Goal: Information Seeking & Learning: Learn about a topic

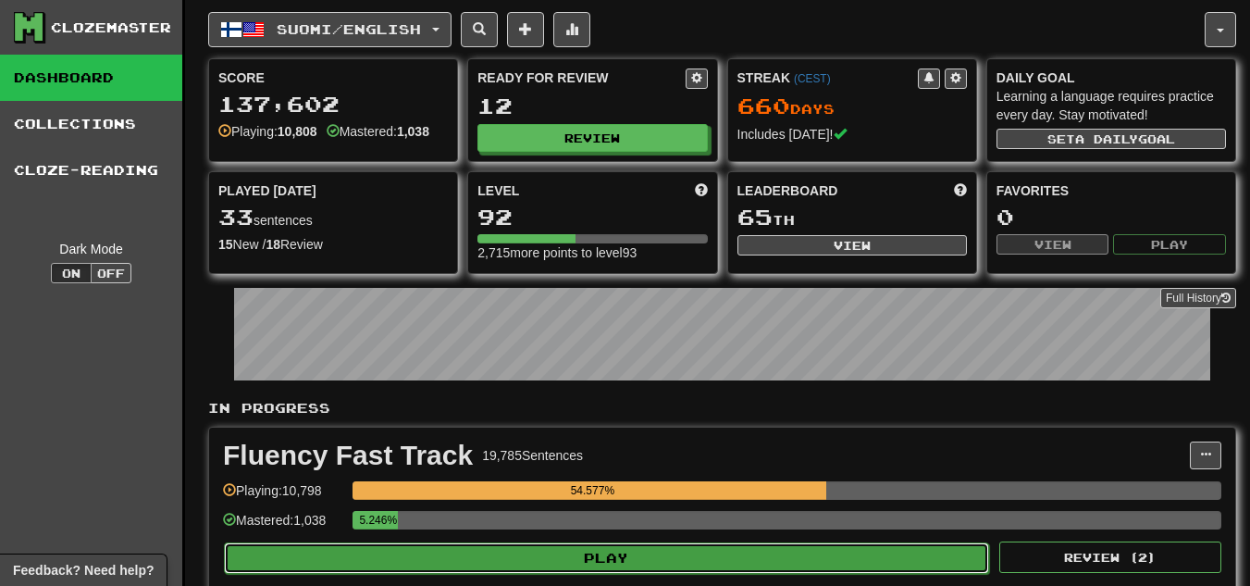
click at [749, 560] on button "Play" at bounding box center [606, 557] width 765 height 31
select select "**"
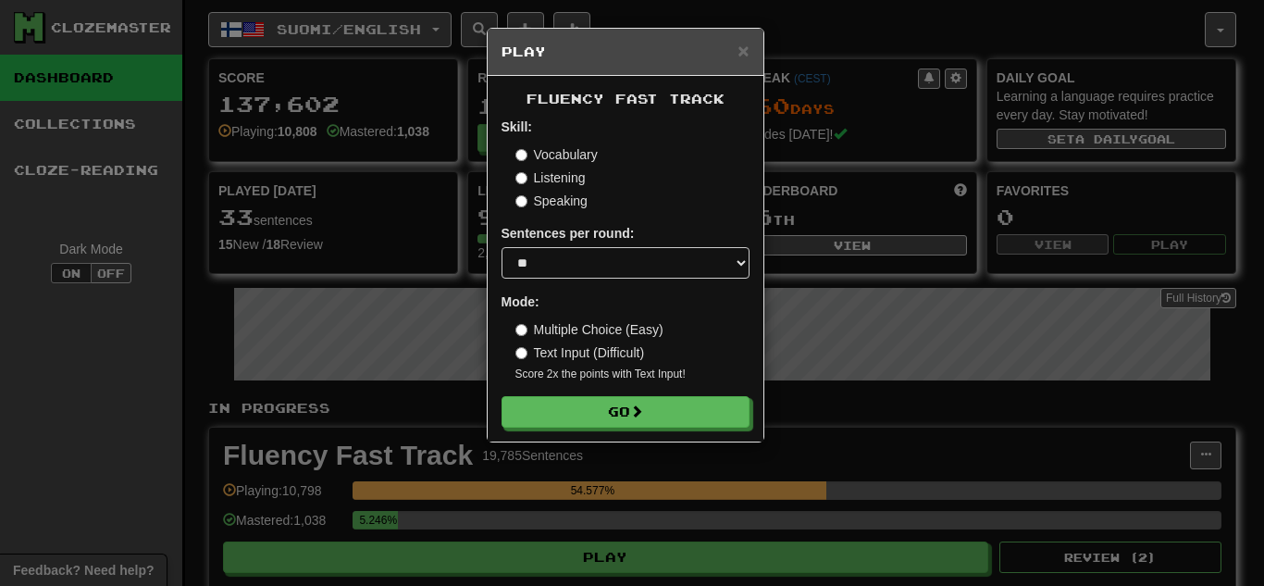
click at [736, 46] on h5 "Play" at bounding box center [625, 52] width 248 height 19
click at [746, 47] on span "×" at bounding box center [742, 50] width 11 height 21
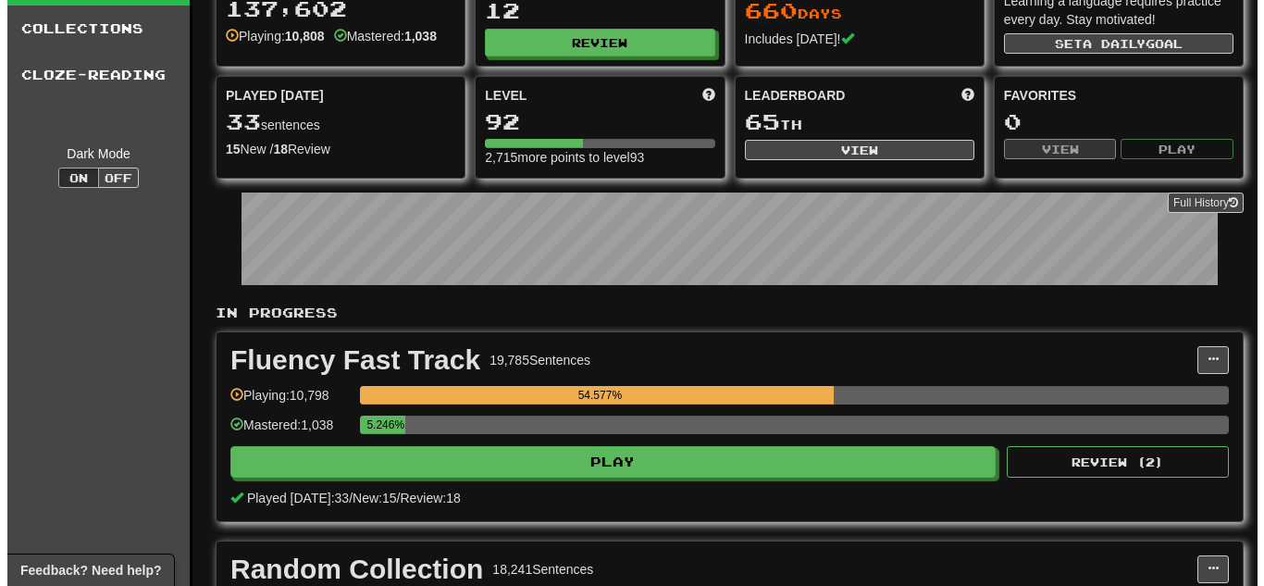
scroll to position [185, 0]
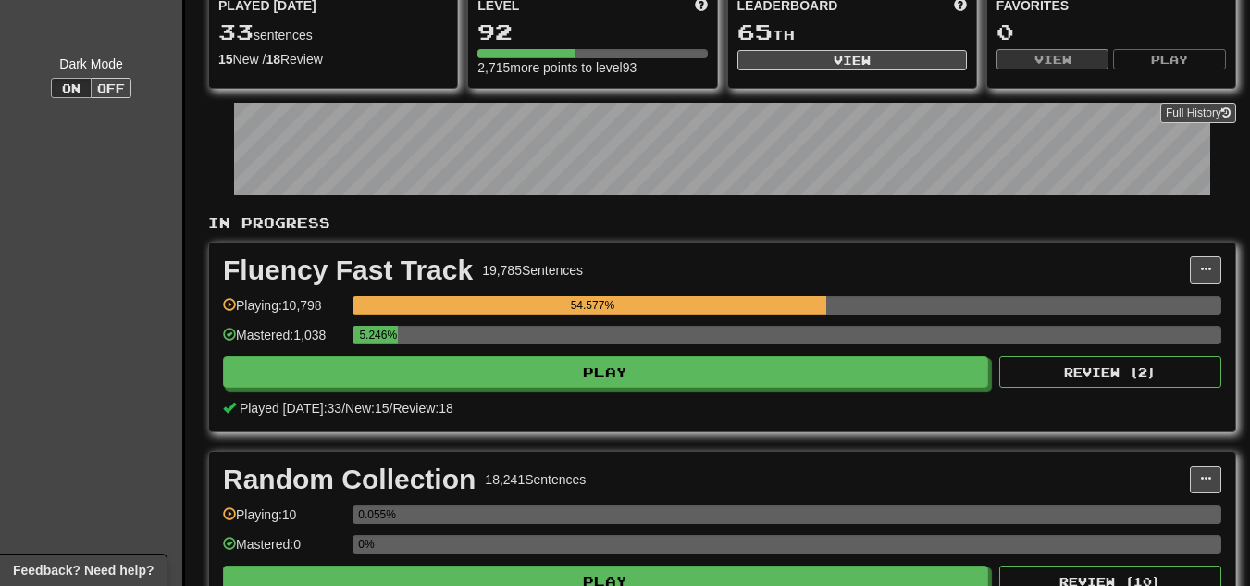
click at [553, 389] on div "Fluency Fast Track 19,785 Sentences Manage Sentences Unpin from Dashboard Playi…" at bounding box center [722, 336] width 1026 height 189
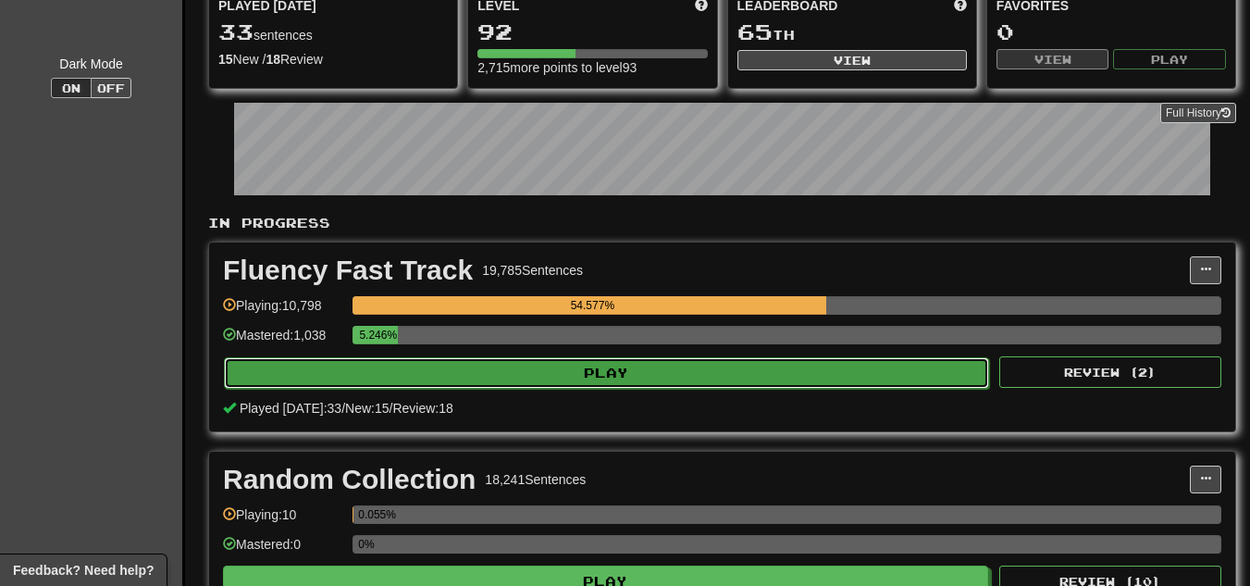
click at [556, 376] on button "Play" at bounding box center [606, 372] width 765 height 31
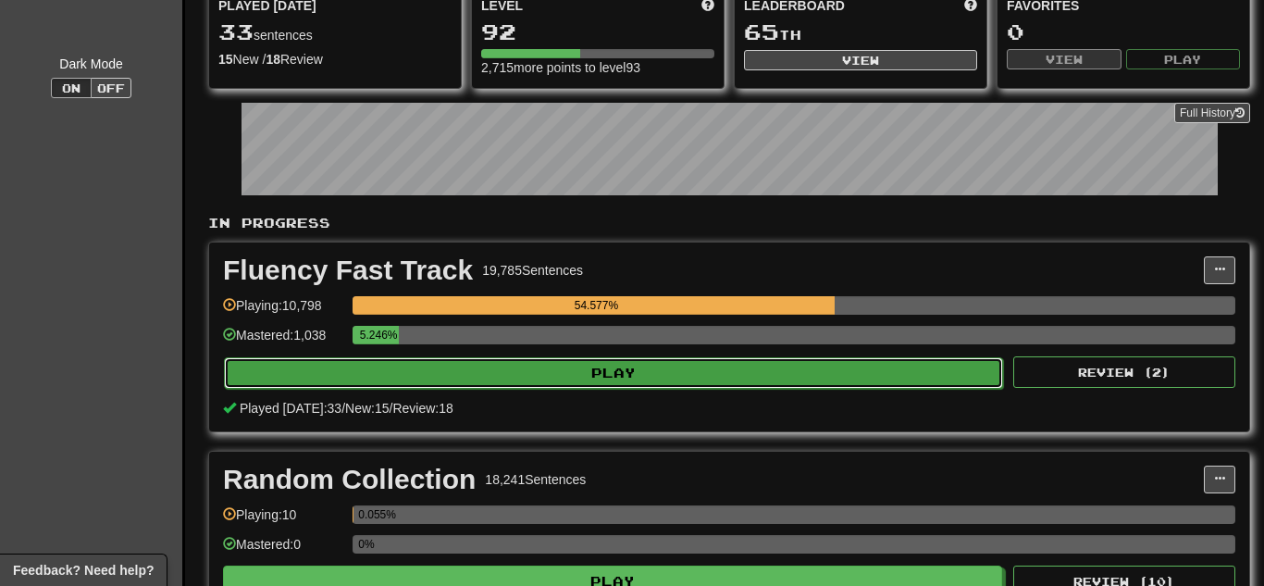
select select "**"
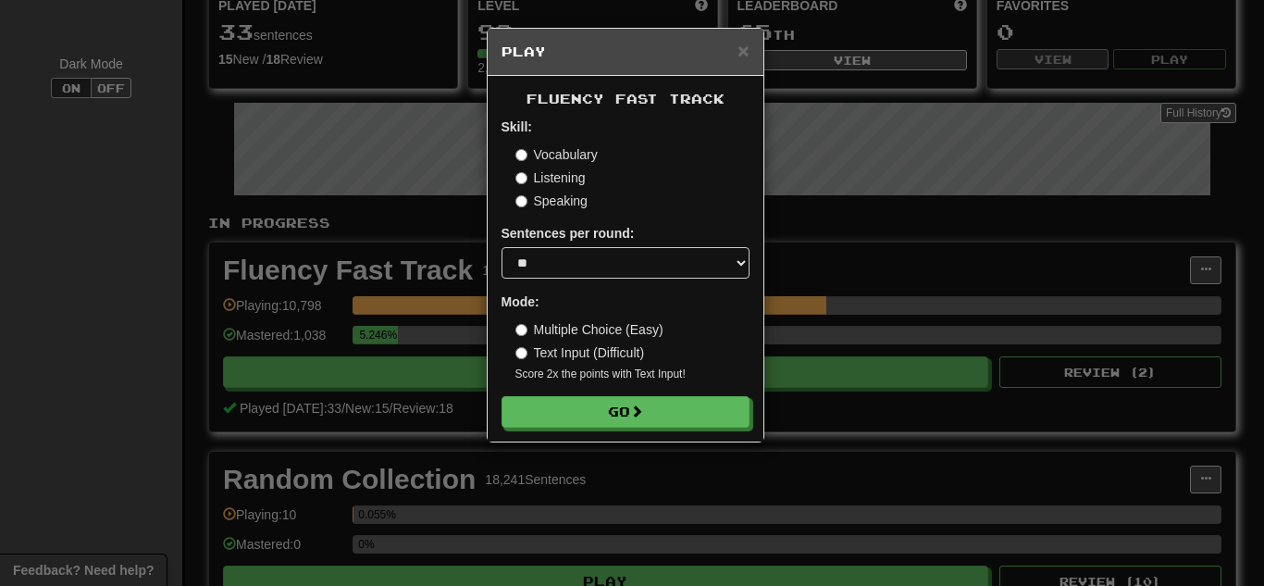
click at [613, 395] on form "Skill: Vocabulary Listening Speaking Sentences per round: * ** ** ** ** ** *** …" at bounding box center [625, 272] width 248 height 310
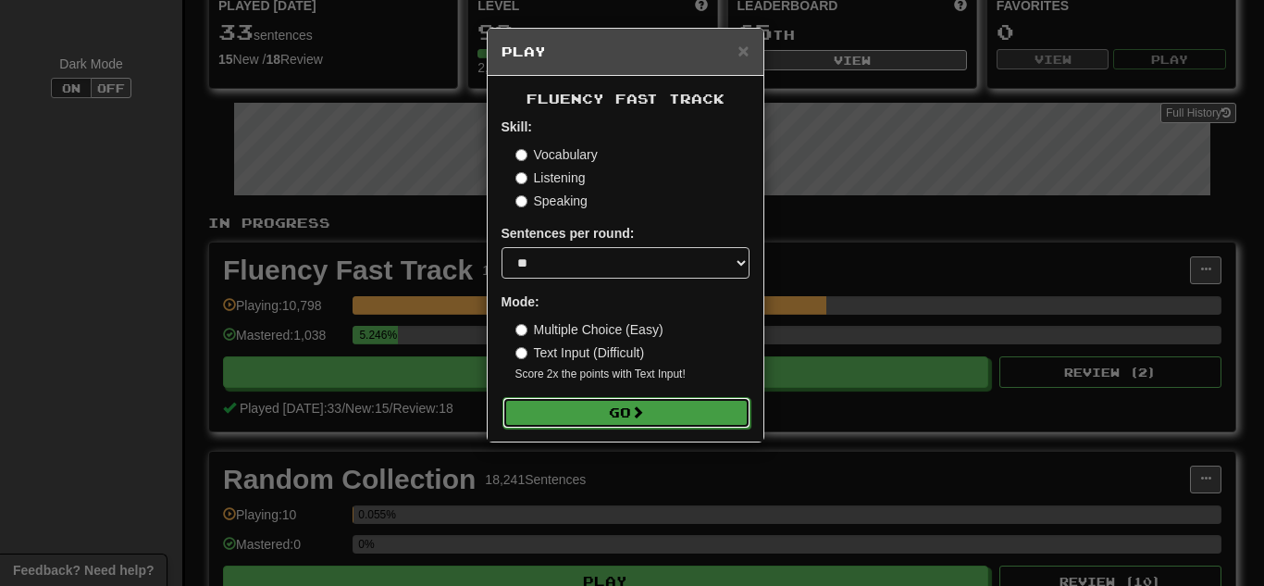
click at [613, 402] on button "Go" at bounding box center [626, 412] width 248 height 31
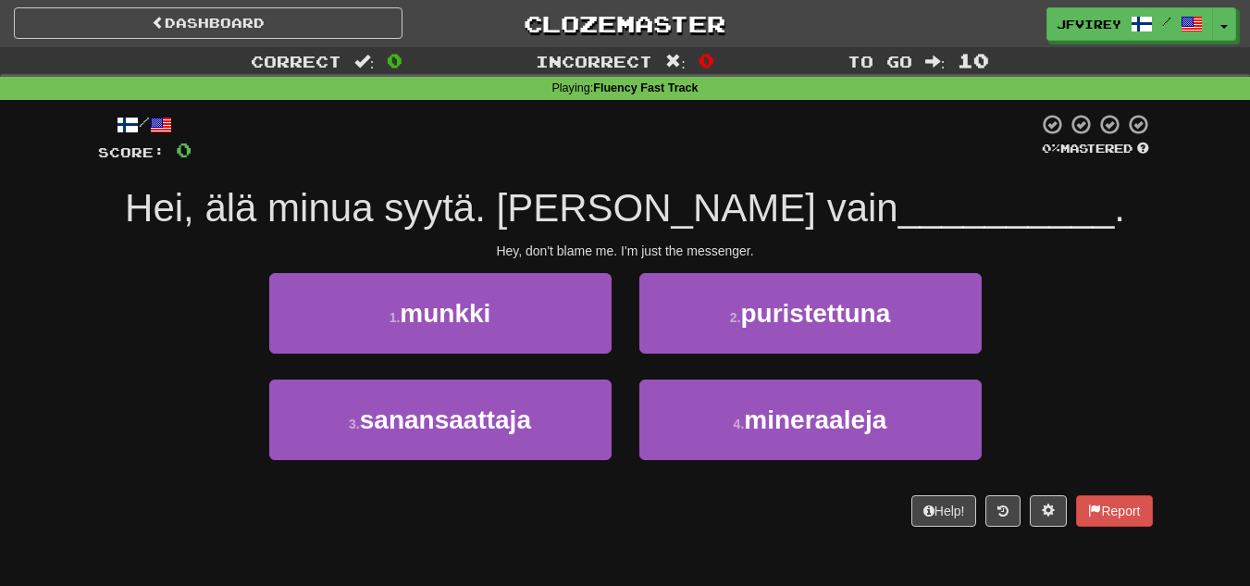
drag, startPoint x: 734, startPoint y: 222, endPoint x: 591, endPoint y: 510, distance: 321.0
drag, startPoint x: 591, startPoint y: 510, endPoint x: 1121, endPoint y: 295, distance: 571.9
click at [1121, 295] on div "1 . munkki 2 . puristettuna" at bounding box center [625, 326] width 1110 height 106
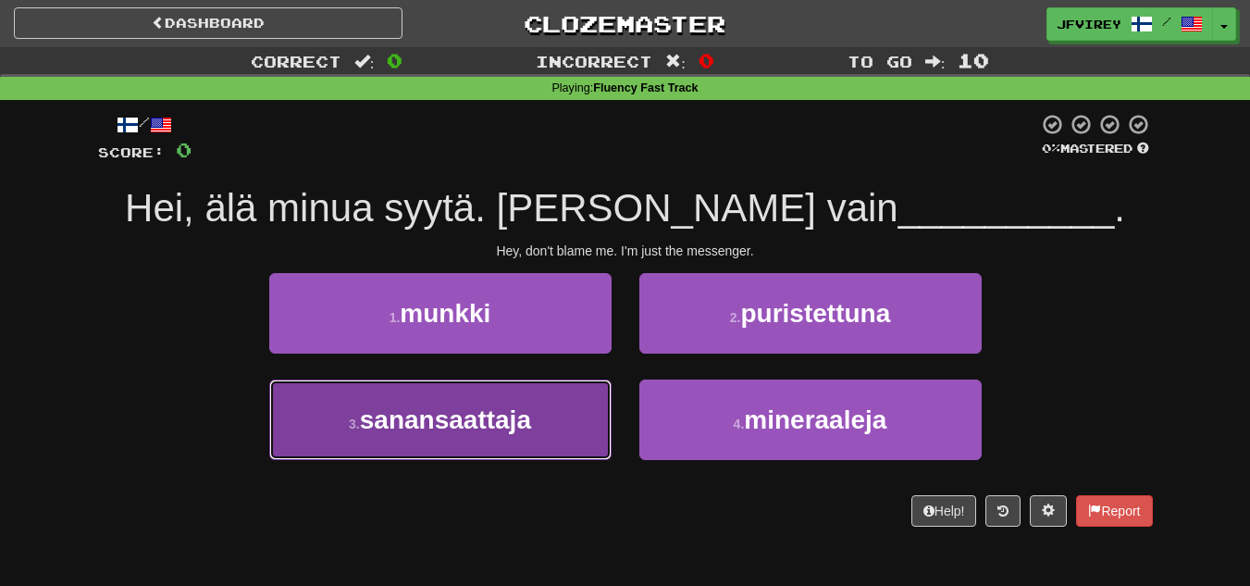
click at [484, 423] on span "sanansaattaja" at bounding box center [445, 419] width 171 height 29
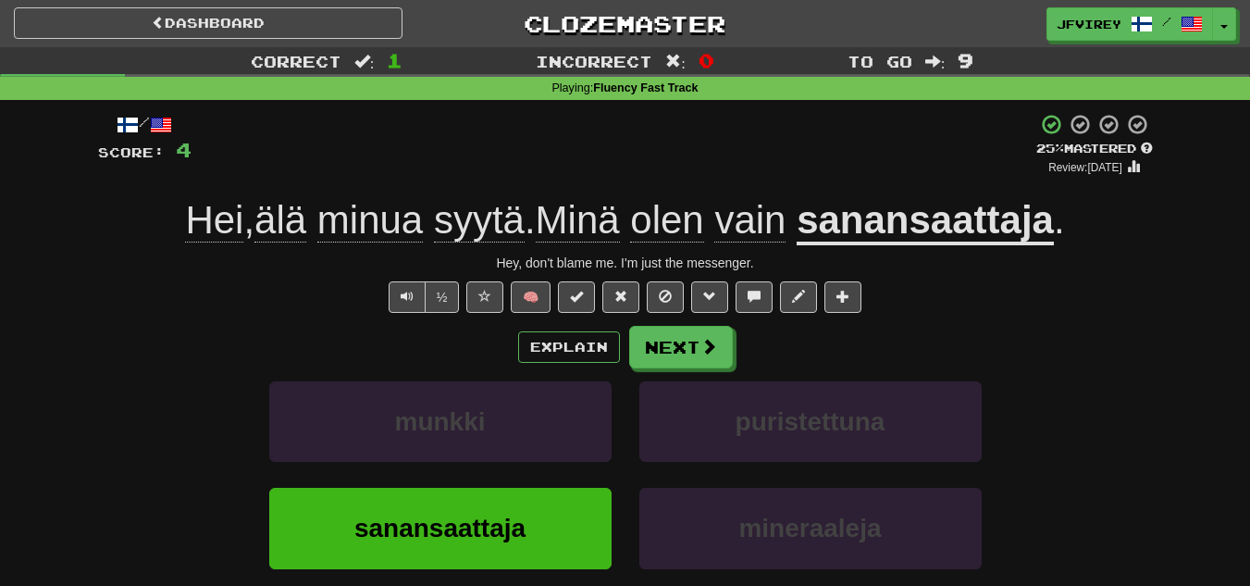
click at [1019, 148] on div "+ 4" at bounding box center [613, 144] width 845 height 63
drag, startPoint x: 1019, startPoint y: 148, endPoint x: 1087, endPoint y: 155, distance: 67.9
click at [1087, 155] on div "/ Score: 4 + 4 25 % Mastered Review: 2025-09-18" at bounding box center [625, 144] width 1055 height 63
click at [974, 216] on u "sanansaattaja" at bounding box center [924, 221] width 257 height 47
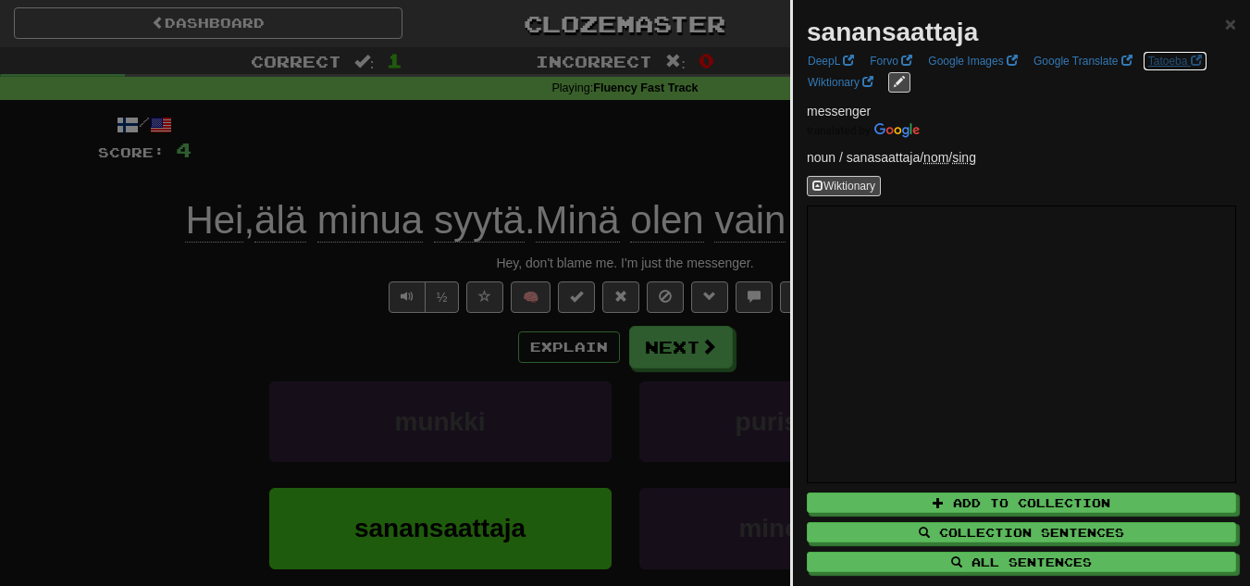
click at [1175, 63] on link "Tatoeba" at bounding box center [1174, 61] width 65 height 20
click at [646, 153] on div at bounding box center [625, 293] width 1250 height 586
